Goal: Information Seeking & Learning: Learn about a topic

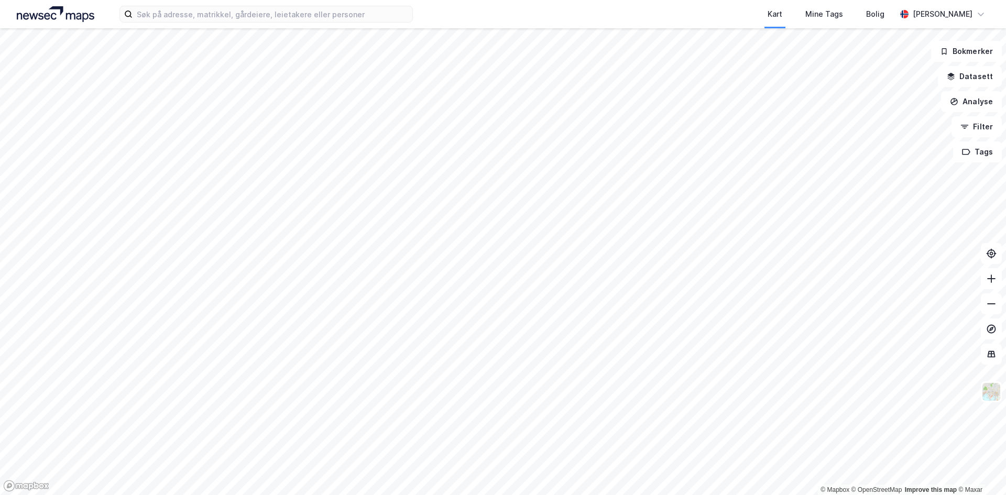
click at [432, 495] on html "Kart Mine Tags Bolig [PERSON_NAME] © Mapbox © OpenStreetMap Improve this map © …" at bounding box center [503, 247] width 1006 height 495
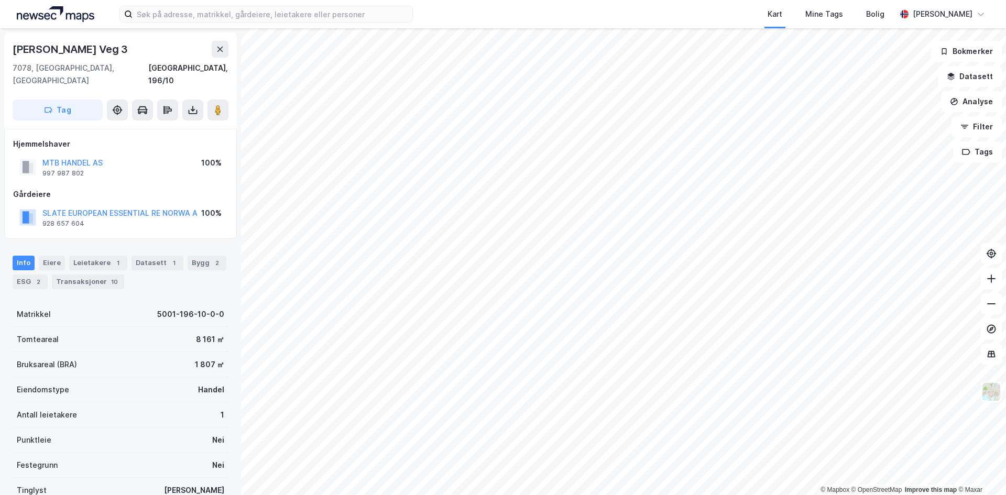
click at [149, 259] on div "Info [PERSON_NAME] 1 Datasett 1 Bygg 2 ESG 2 Transaksjoner 10" at bounding box center [121, 273] width 216 height 34
click at [144, 256] on div "Datasett 1" at bounding box center [157, 263] width 52 height 15
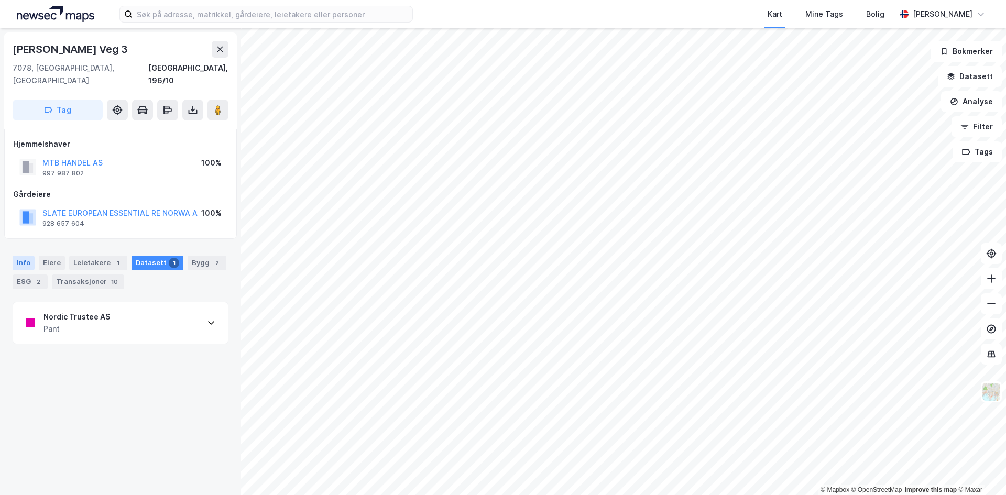
click at [23, 256] on div "Info" at bounding box center [24, 263] width 22 height 15
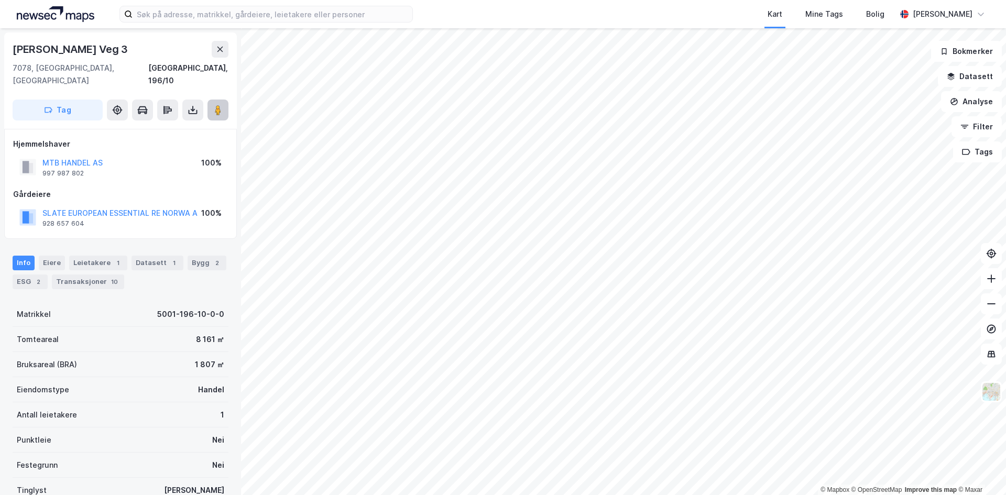
click at [222, 105] on icon at bounding box center [218, 110] width 10 height 10
